Goal: Task Accomplishment & Management: Manage account settings

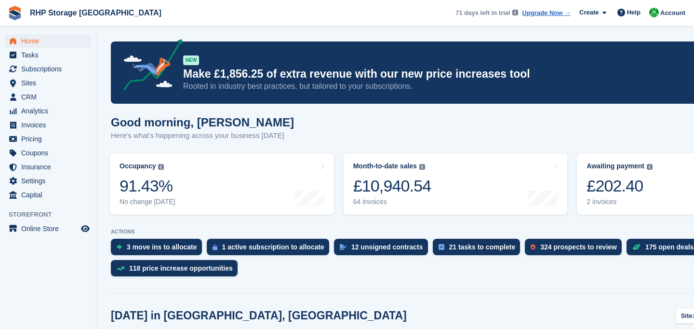
scroll to position [188, 0]
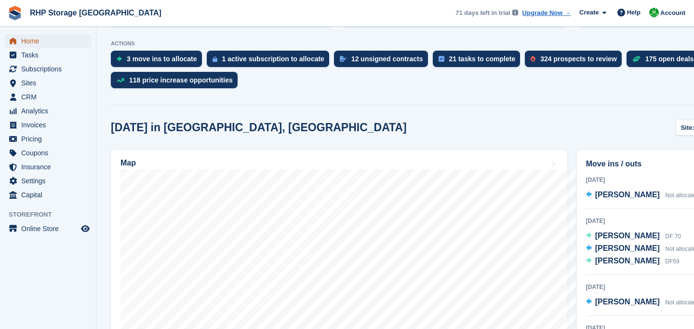
click at [45, 41] on span "Home" at bounding box center [50, 40] width 58 height 13
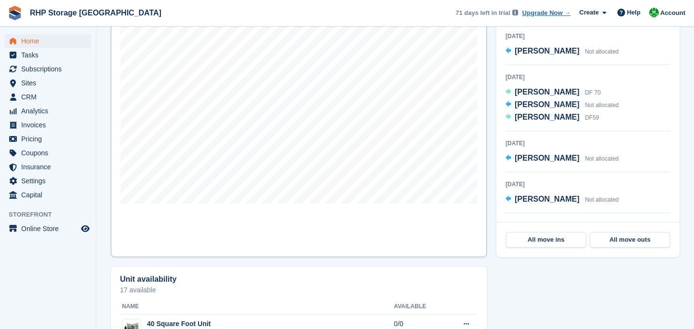
scroll to position [326, 0]
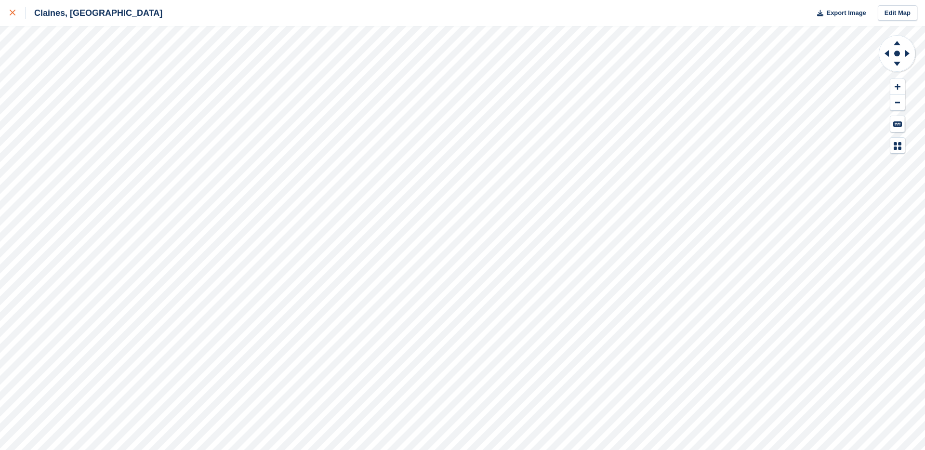
click at [14, 14] on icon at bounding box center [13, 13] width 6 height 6
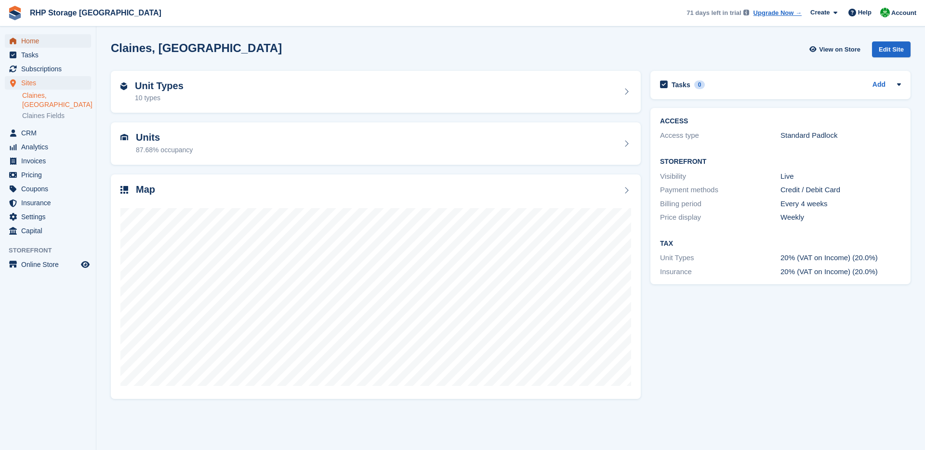
click at [65, 43] on span "Home" at bounding box center [50, 40] width 58 height 13
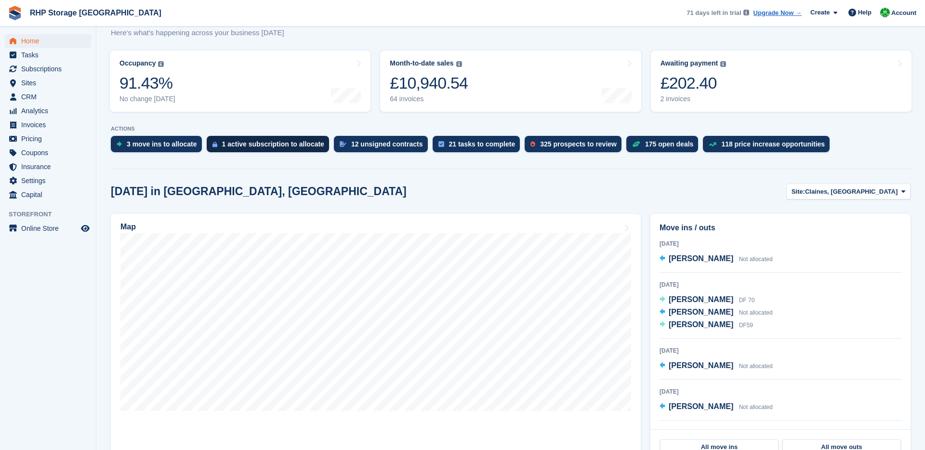
scroll to position [99, 0]
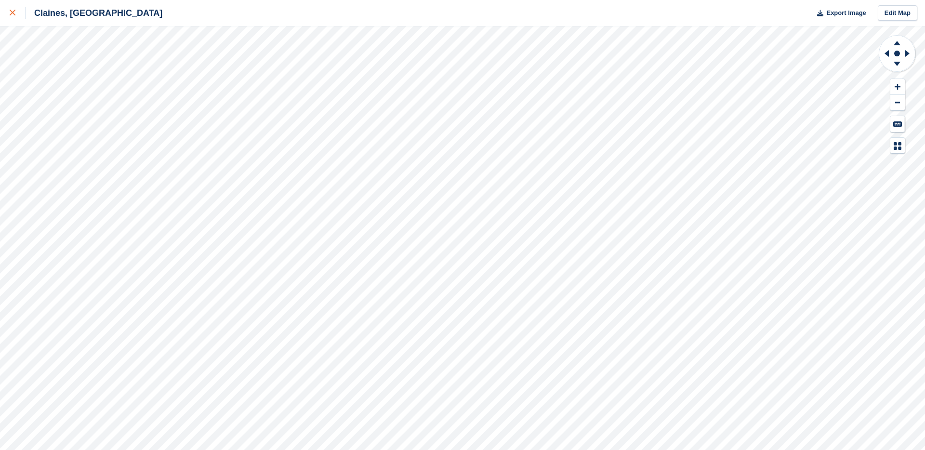
click at [11, 12] on icon at bounding box center [13, 13] width 6 height 6
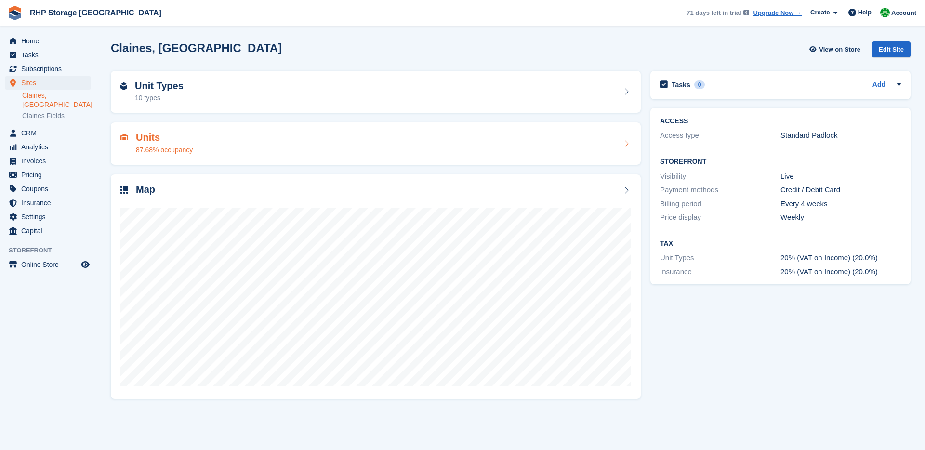
click at [188, 140] on h2 "Units" at bounding box center [164, 137] width 57 height 11
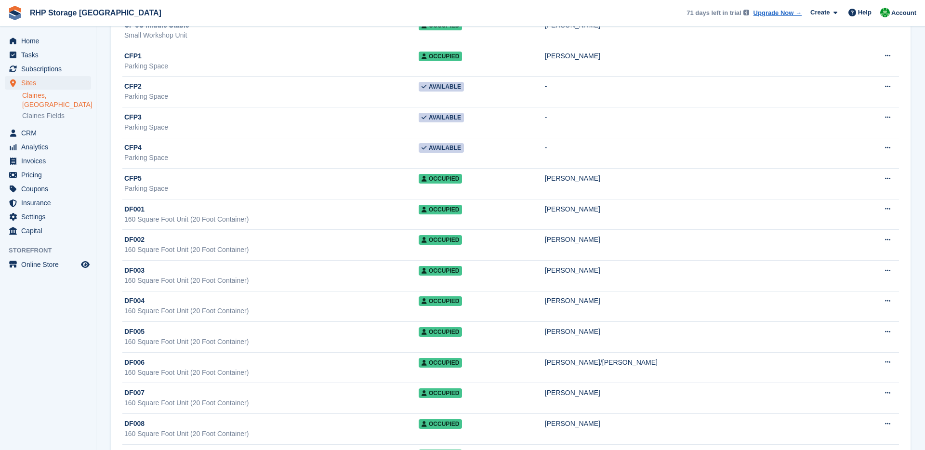
scroll to position [3908, 0]
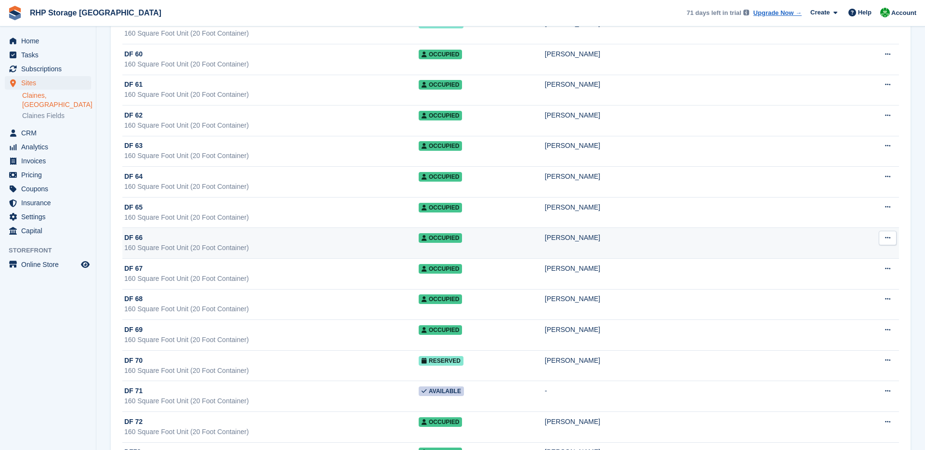
click at [286, 248] on div "160 Square Foot Unit (20 Foot Container)" at bounding box center [271, 248] width 294 height 10
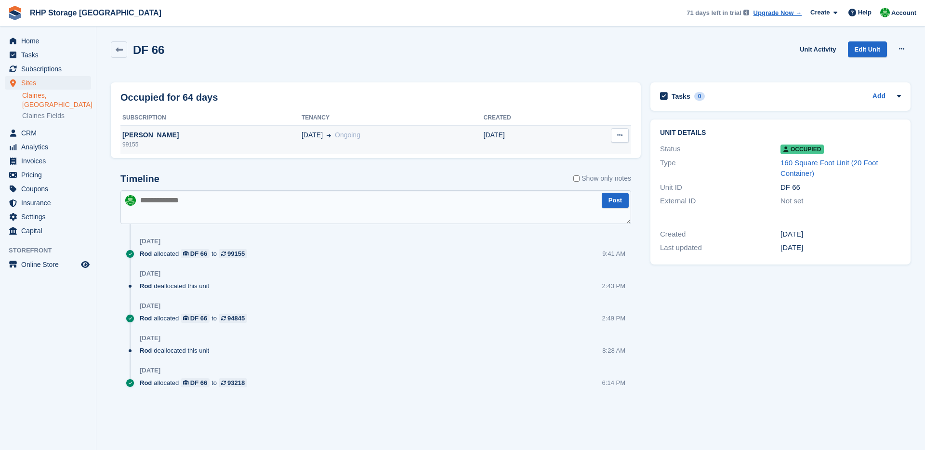
click at [233, 133] on div "[PERSON_NAME]" at bounding box center [210, 135] width 181 height 10
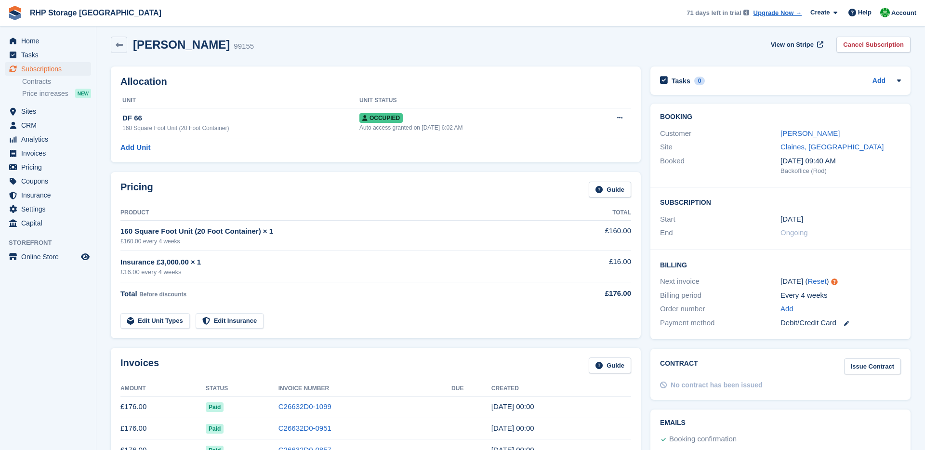
scroll to position [3, 0]
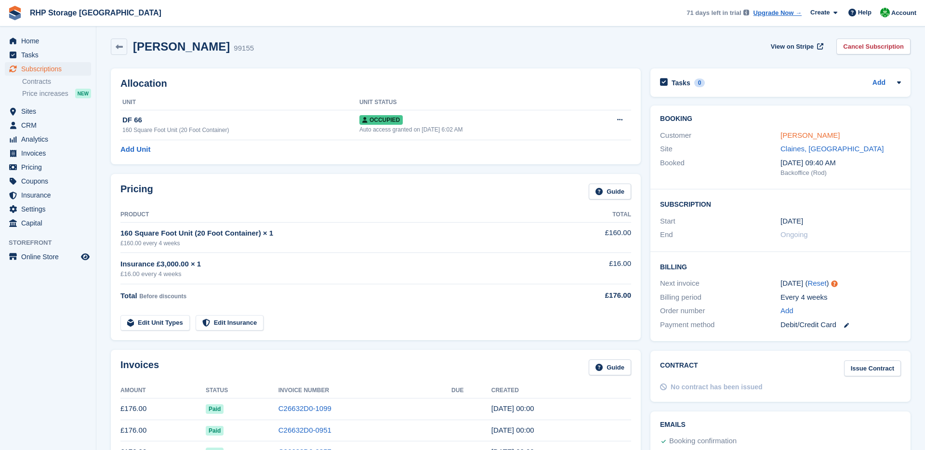
click at [817, 135] on link "[PERSON_NAME]" at bounding box center [810, 135] width 59 height 8
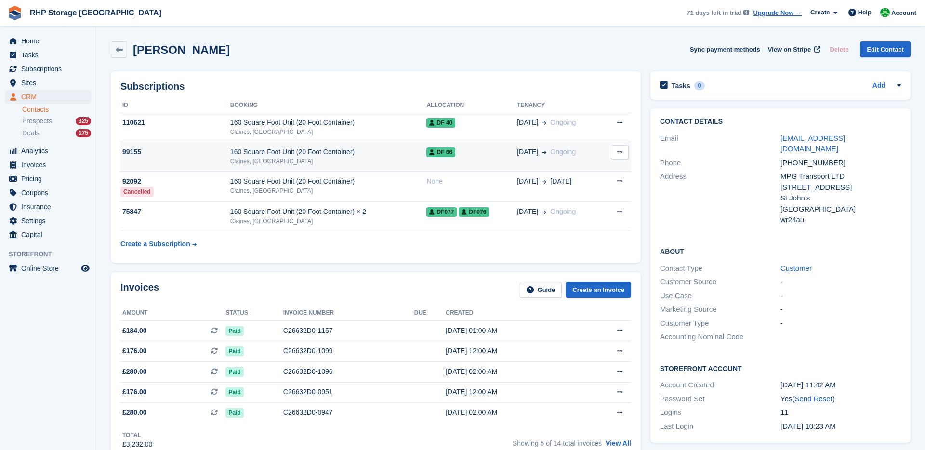
click at [580, 154] on div "04 Aug Ongoing" at bounding box center [559, 152] width 85 height 10
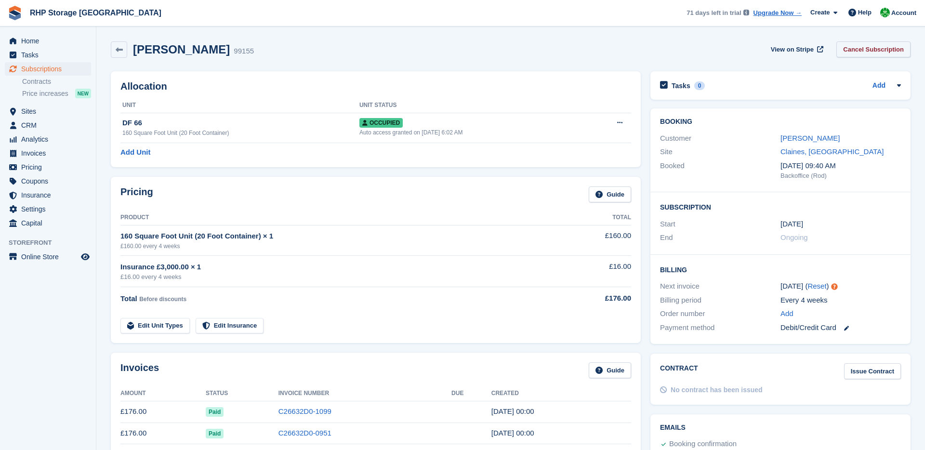
click at [871, 46] on link "Cancel Subscription" at bounding box center [874, 49] width 74 height 16
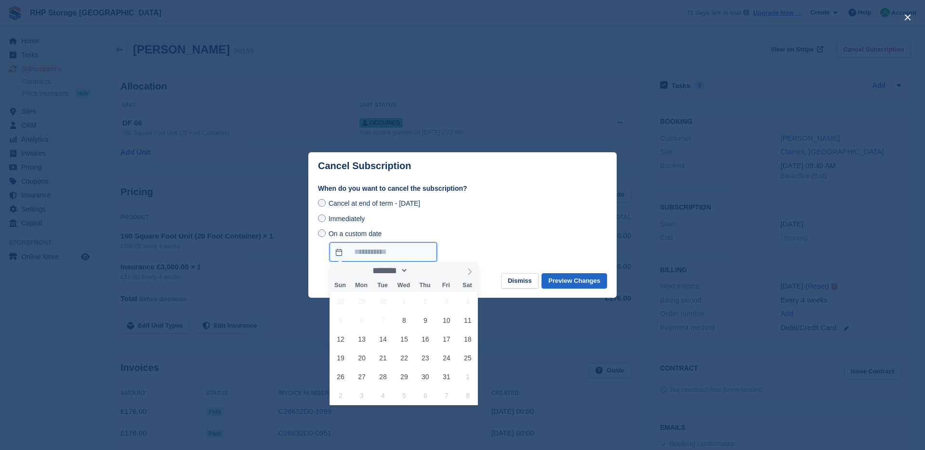
click at [358, 250] on input "On a custom date" at bounding box center [383, 251] width 107 height 19
click at [468, 271] on icon at bounding box center [470, 271] width 7 height 7
select select "**"
click at [358, 321] on span "3" at bounding box center [361, 320] width 19 height 19
type input "**********"
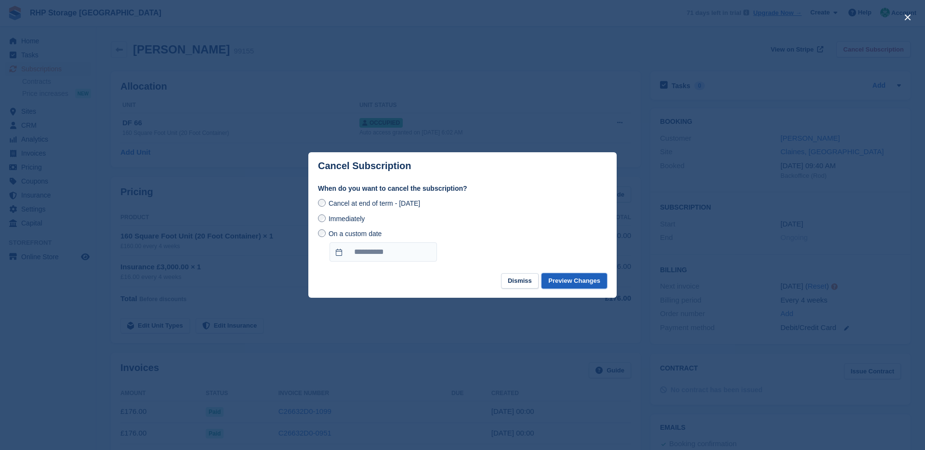
click at [593, 282] on button "Preview Changes" at bounding box center [575, 281] width 66 height 16
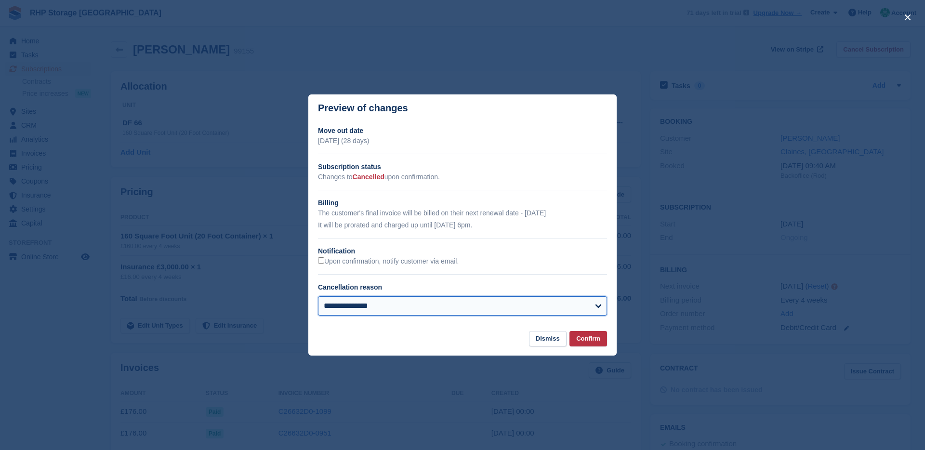
click at [398, 307] on select "**********" at bounding box center [462, 305] width 289 height 19
select select "**********"
click at [318, 296] on select "**********" at bounding box center [462, 305] width 289 height 19
click at [595, 340] on button "Confirm" at bounding box center [589, 339] width 38 height 16
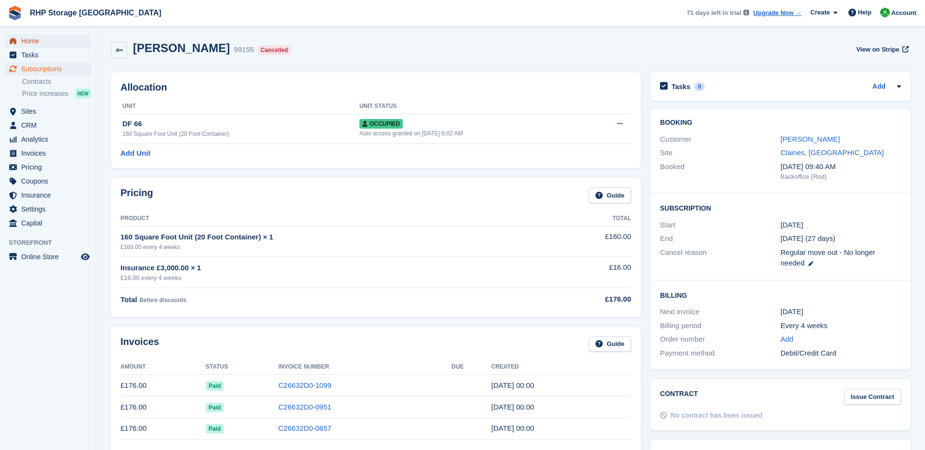
click at [35, 42] on span "Home" at bounding box center [50, 40] width 58 height 13
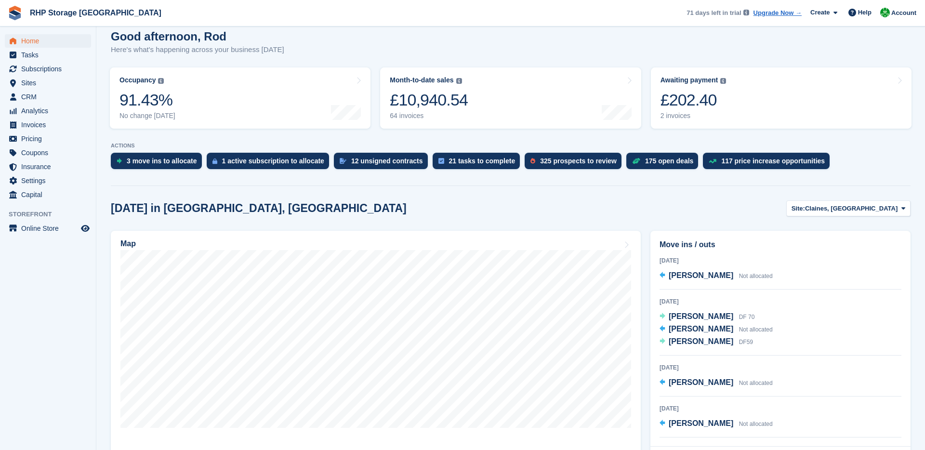
scroll to position [86, 0]
